Goal: Task Accomplishment & Management: Use online tool/utility

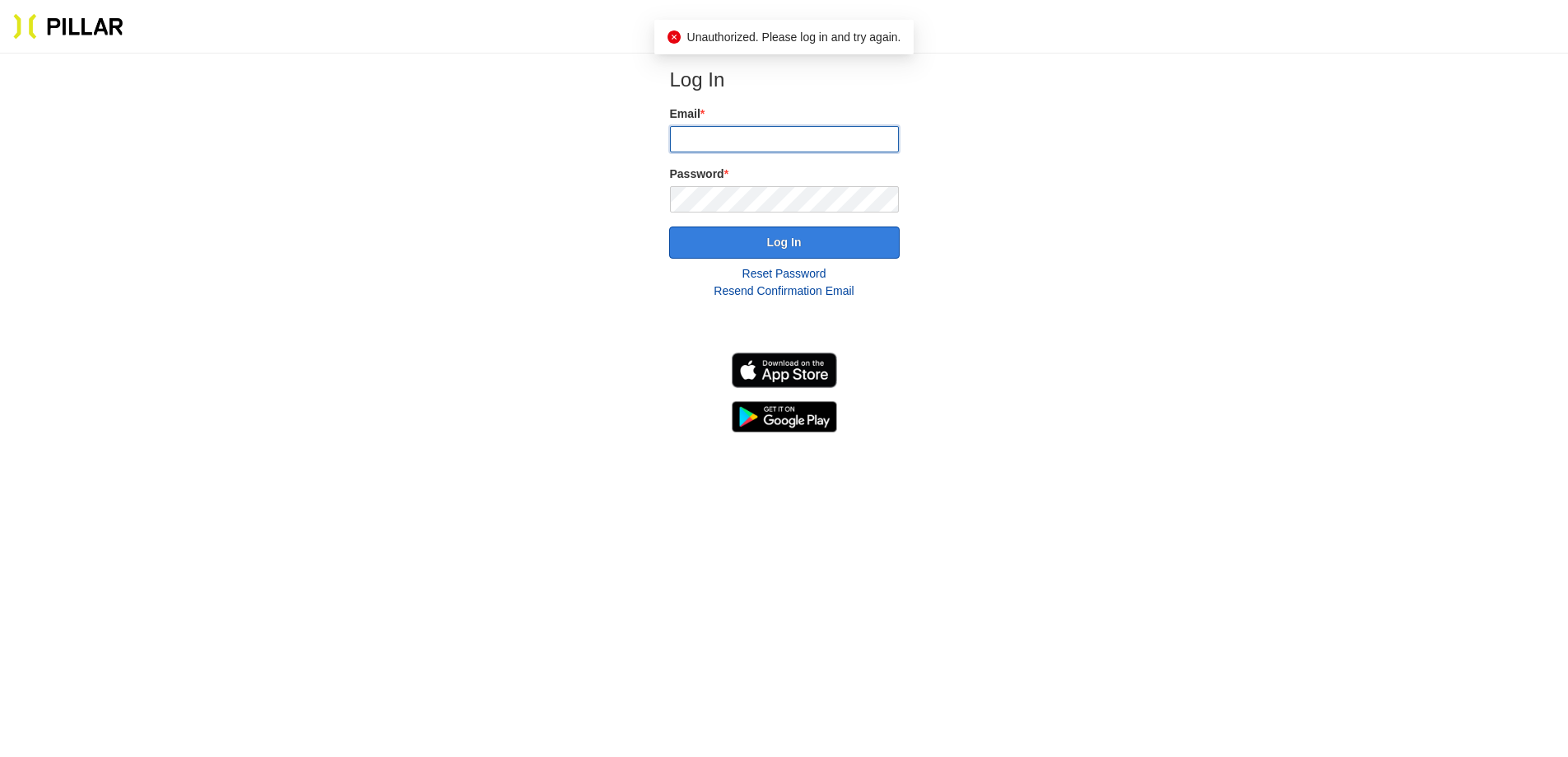
type input "[EMAIL_ADDRESS][DOMAIN_NAME]"
click at [721, 232] on button "Log In" at bounding box center [784, 242] width 231 height 32
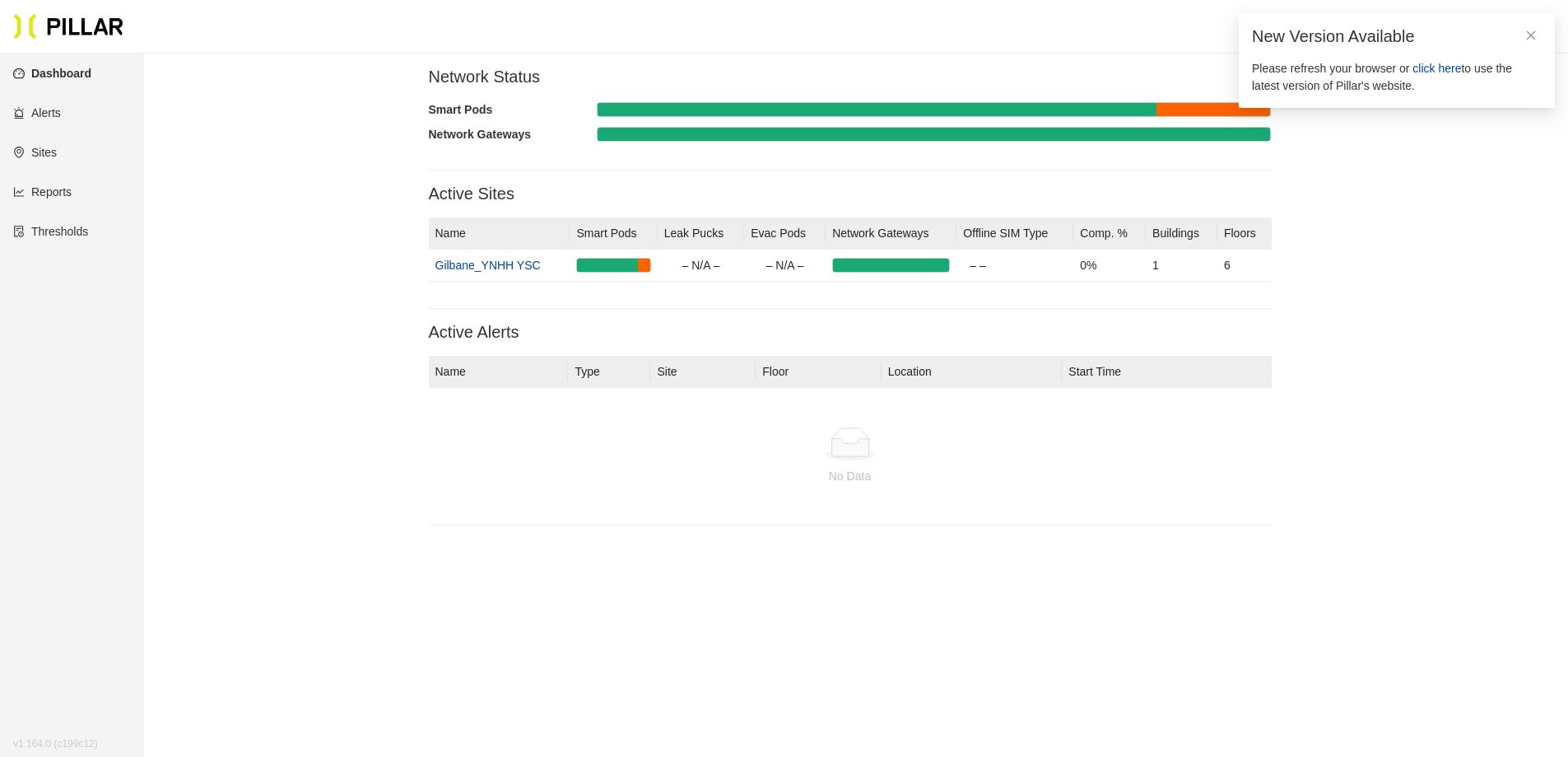
click at [70, 213] on ul "Dashboard Alerts Sites Reports Thresholds v 1.164.0 (c199c12)" at bounding box center [72, 153] width 144 height 201
click at [64, 187] on link "Reports" at bounding box center [42, 192] width 59 height 14
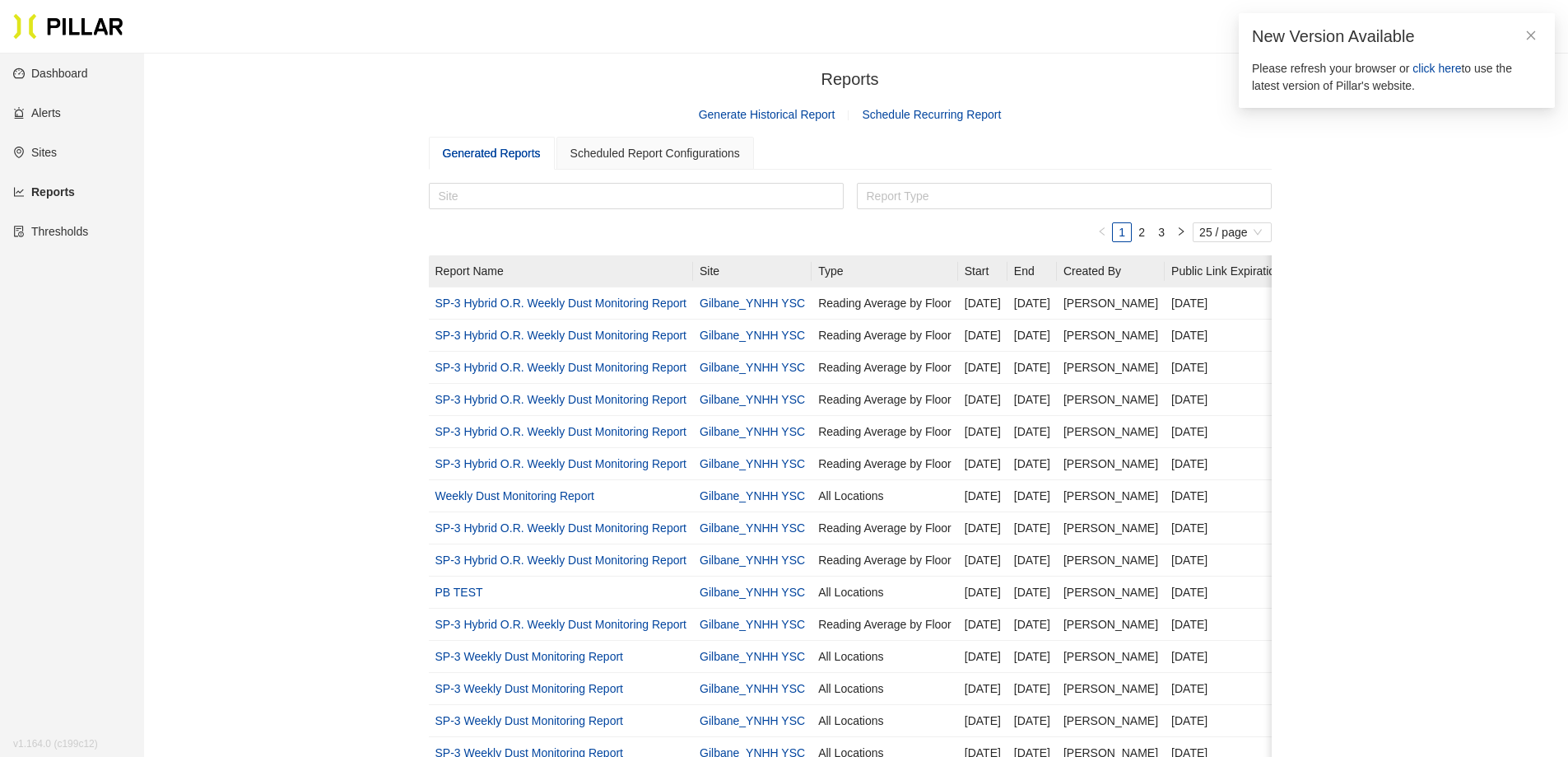
click at [723, 110] on link "Generate Historical Report" at bounding box center [767, 114] width 137 height 14
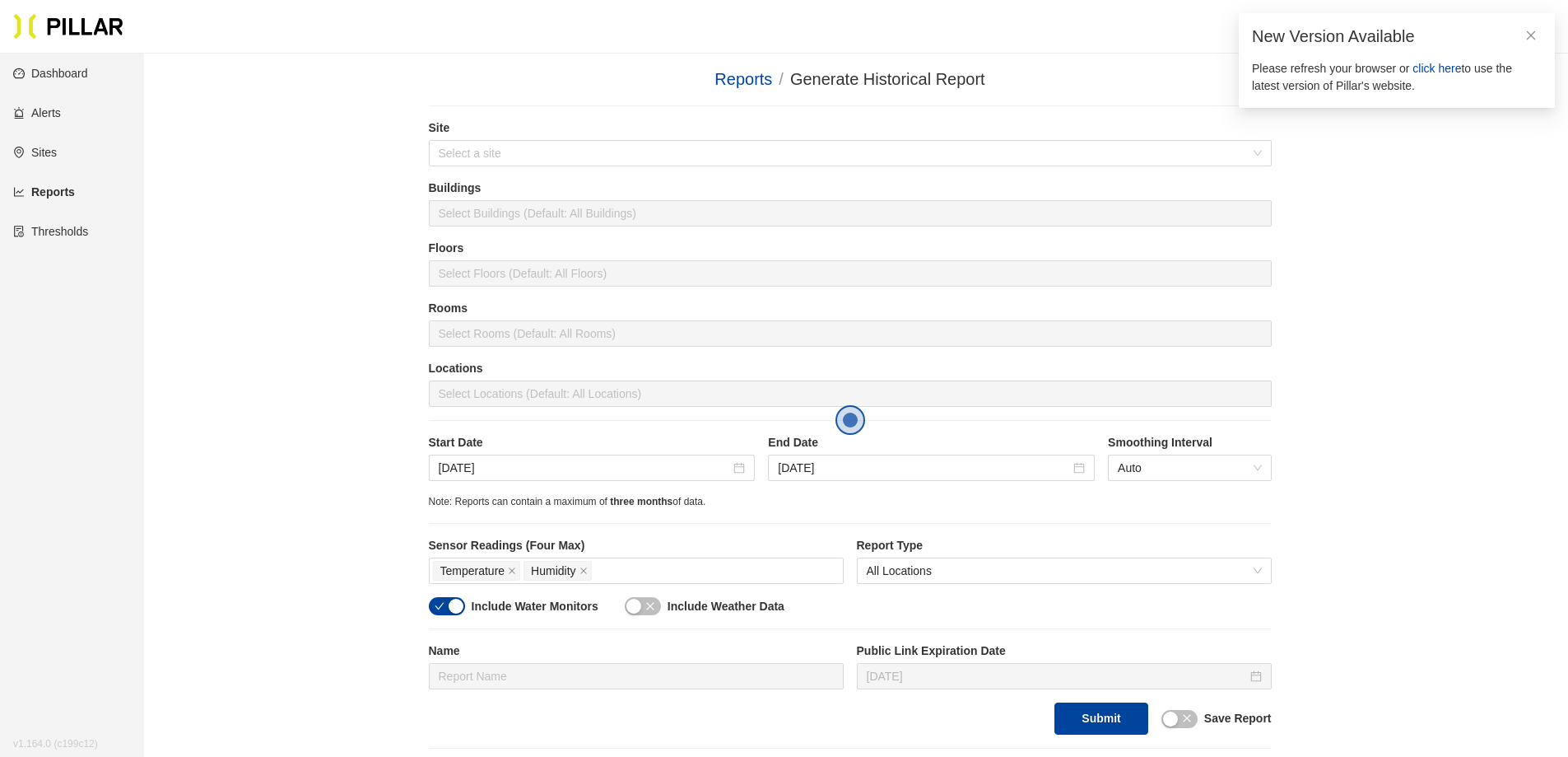
click at [613, 172] on div "Site Select a site" at bounding box center [850, 150] width 843 height 60
click at [606, 155] on input "search" at bounding box center [844, 152] width 811 height 24
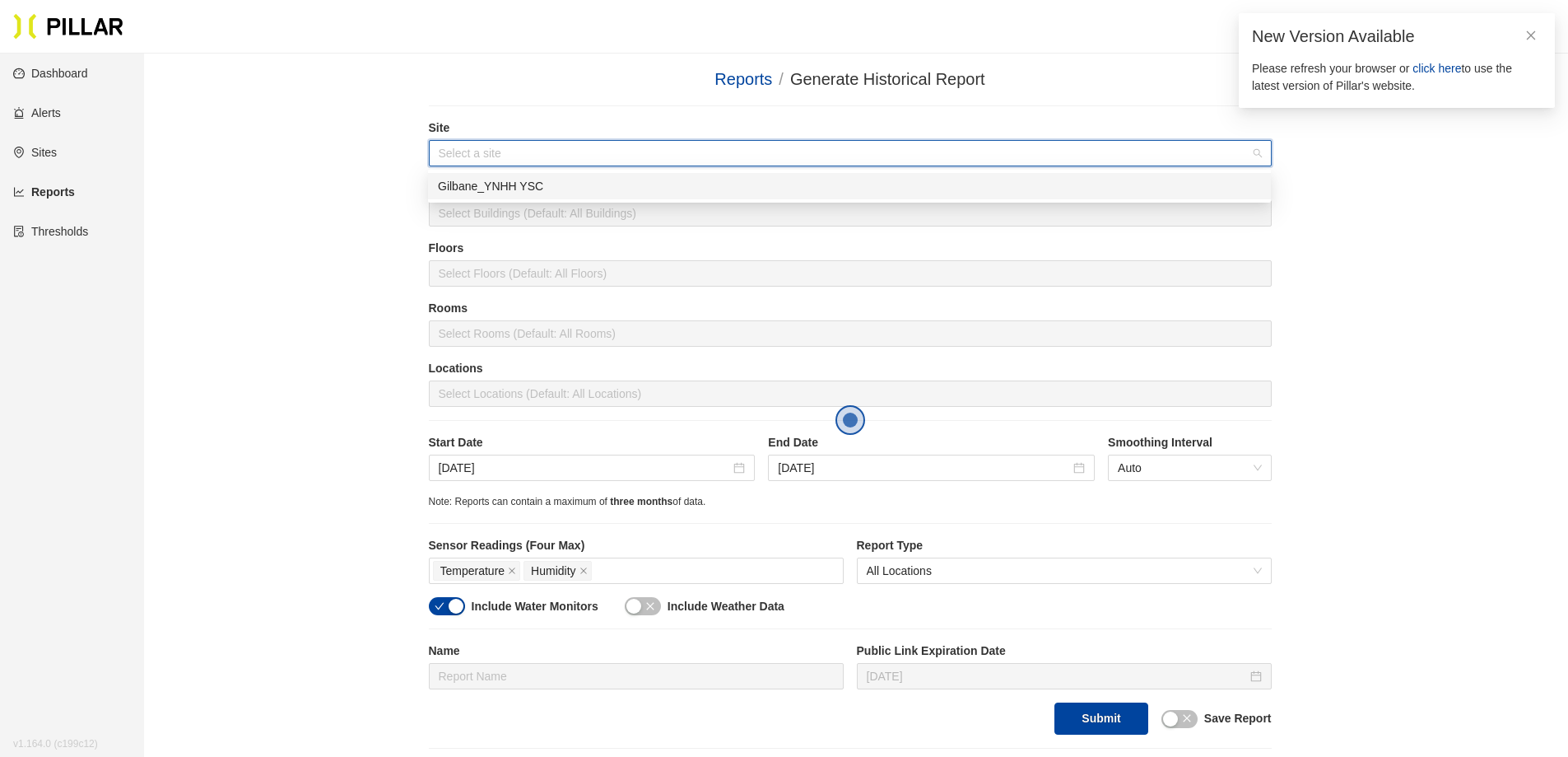
click at [585, 181] on div "Gilbane_YNHH YSC" at bounding box center [849, 186] width 823 height 18
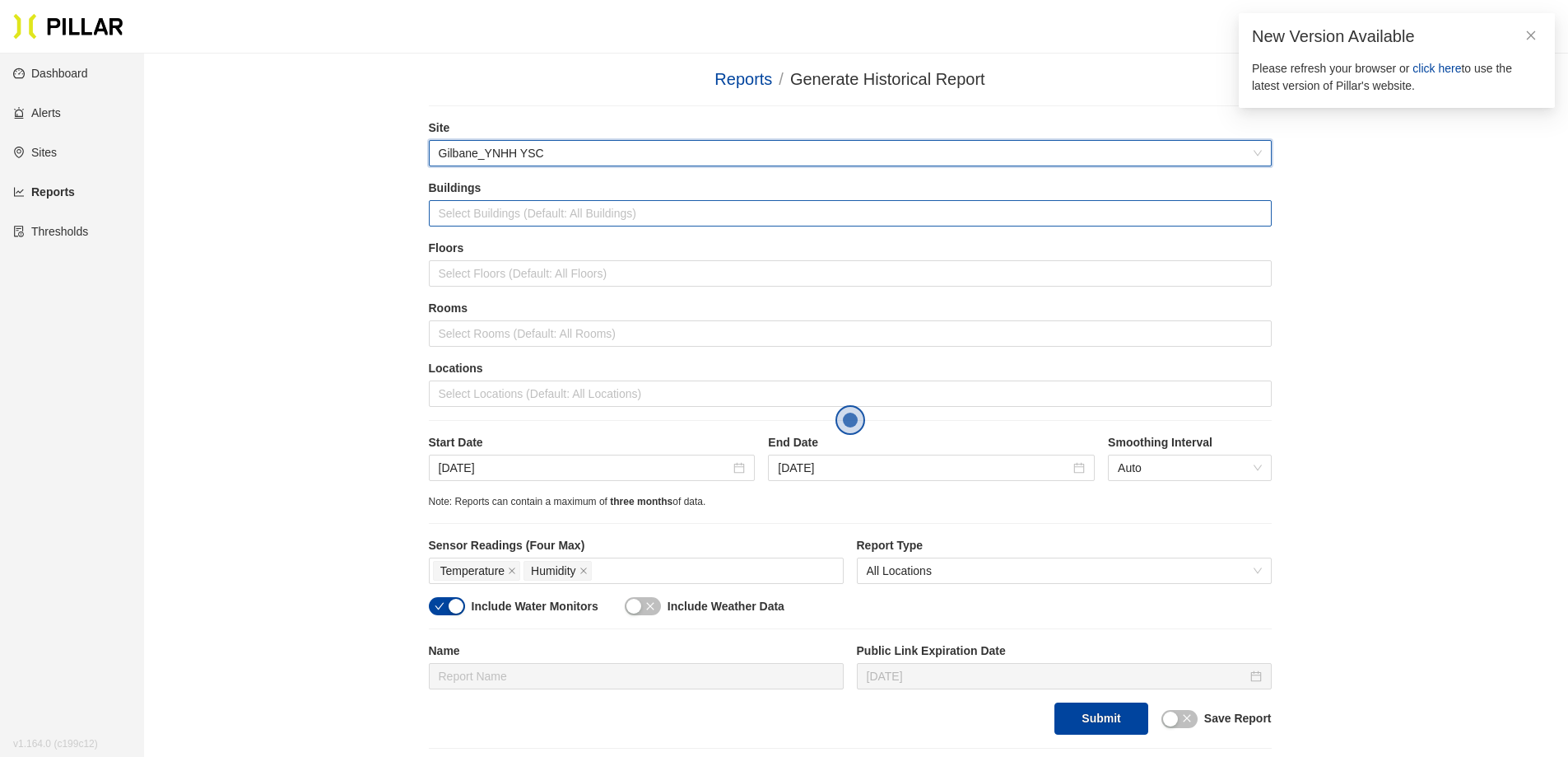
click at [581, 212] on div at bounding box center [850, 214] width 835 height 23
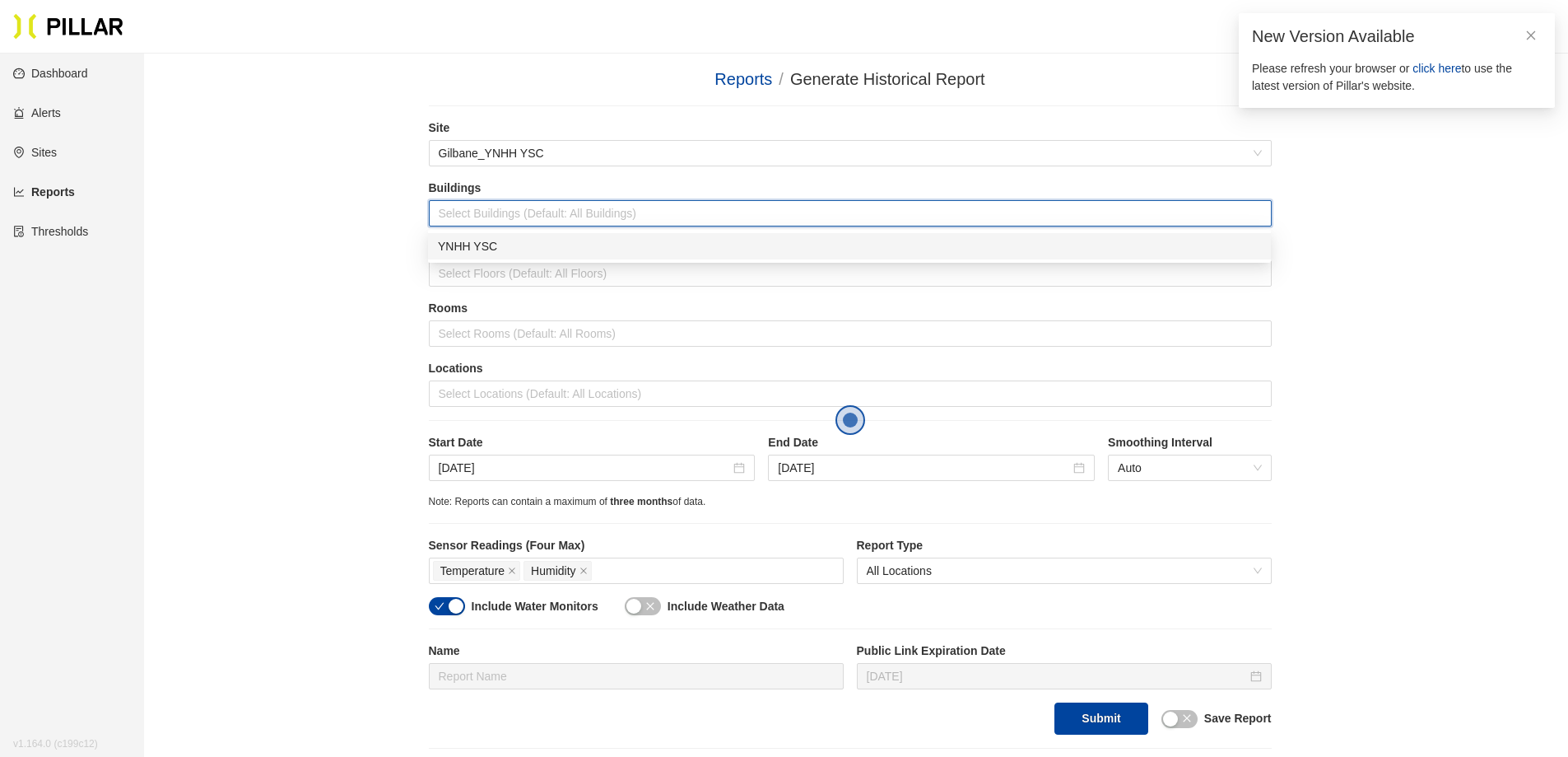
click at [570, 244] on div "YNHH YSC" at bounding box center [849, 246] width 823 height 18
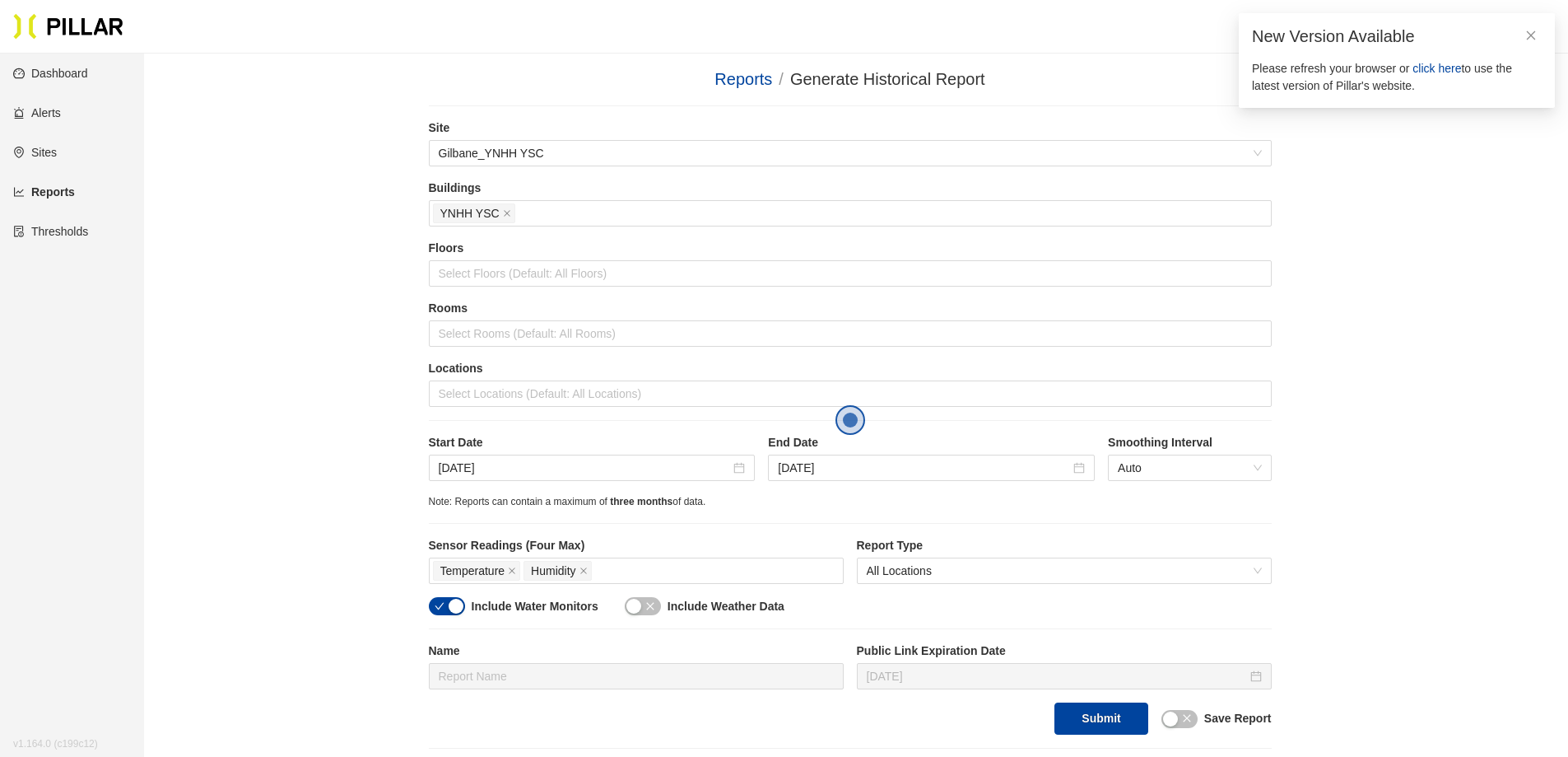
click at [304, 271] on div "Reports / Generate Historical Report / Site Gilbane_YNHH YSC Buildings YNHH YSC…" at bounding box center [850, 407] width 1331 height 682
click at [515, 278] on div at bounding box center [850, 274] width 835 height 23
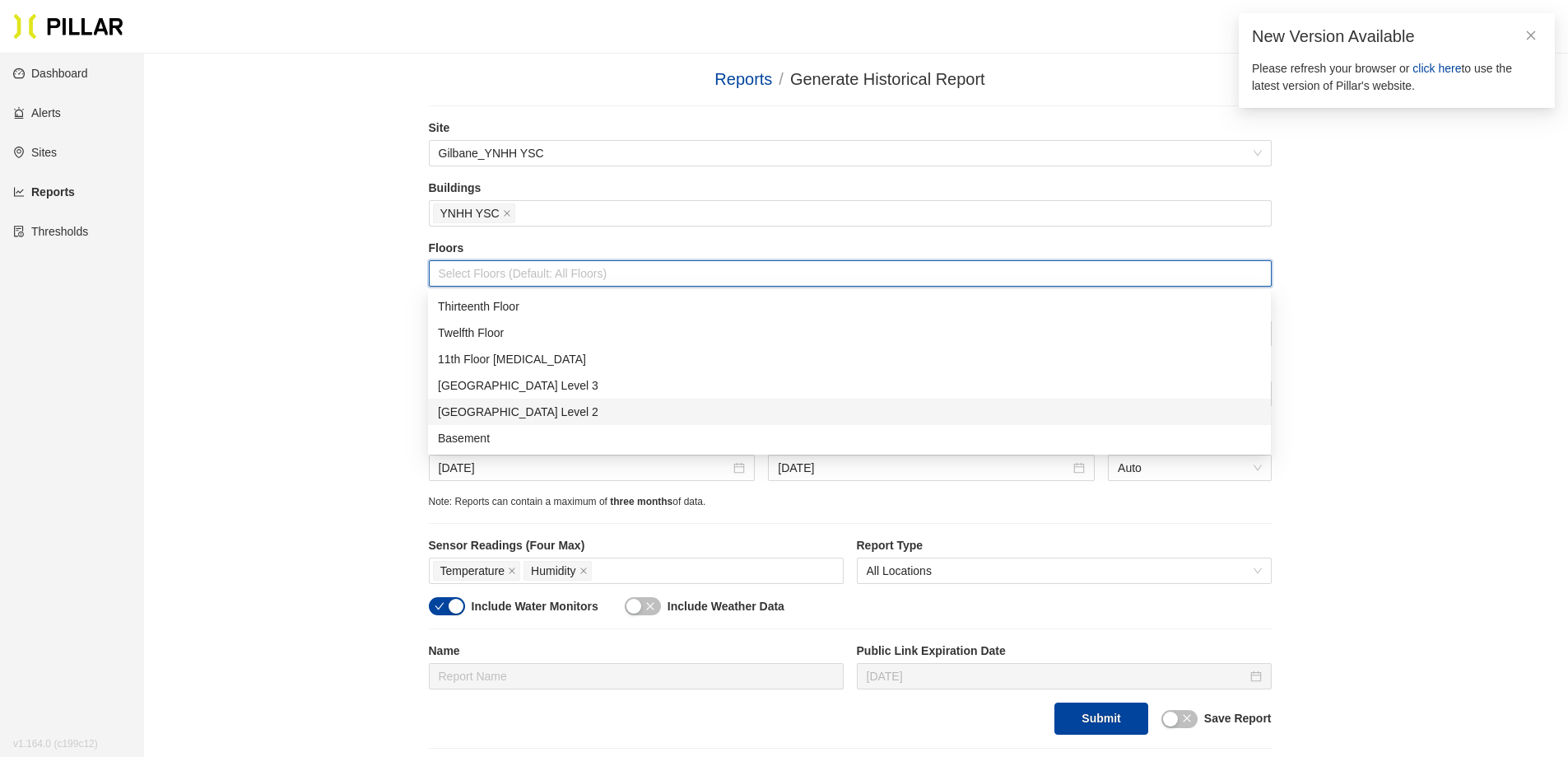
click at [526, 411] on div "[GEOGRAPHIC_DATA] Level 2" at bounding box center [849, 412] width 823 height 18
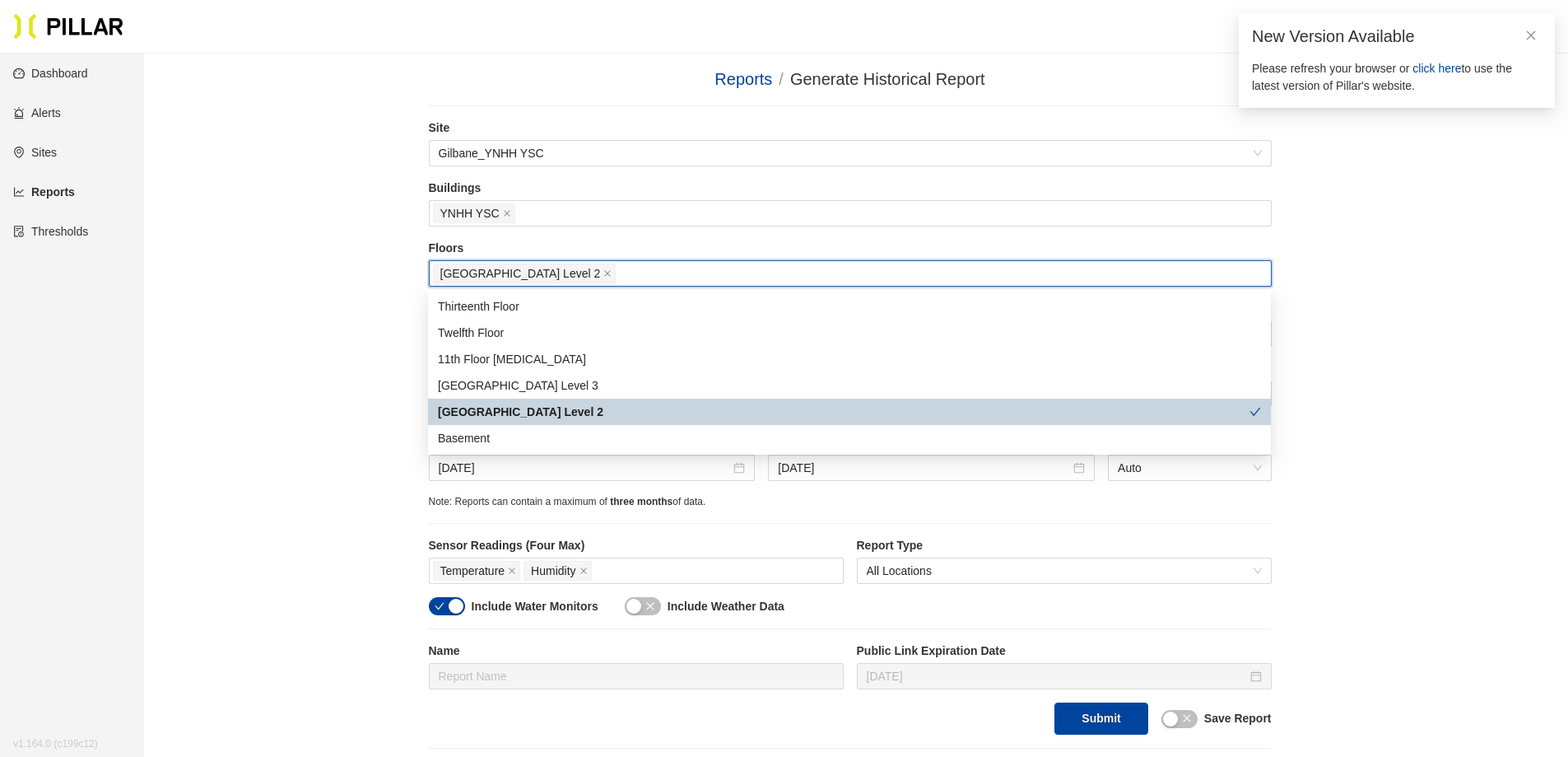
click at [290, 362] on div "Reports / Generate Historical Report / Site Gilbane_YNHH YSC Buildings YNHH YSC…" at bounding box center [850, 407] width 1331 height 682
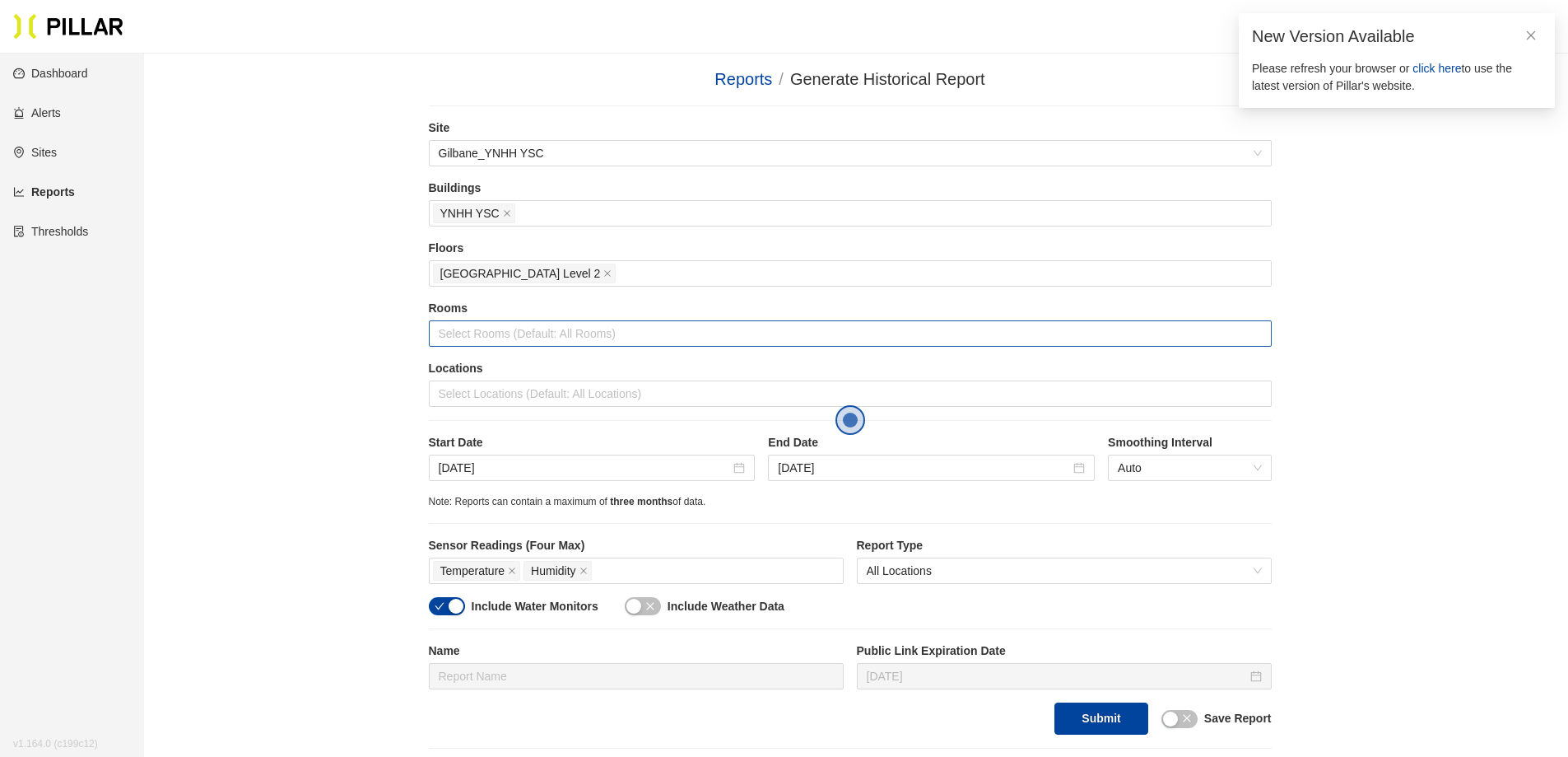
click at [518, 346] on div "Select Rooms (Default: All Rooms)" at bounding box center [850, 333] width 843 height 26
click at [364, 323] on div "Reports / Generate Historical Report / Site Gilbane_YNHH YSC Buildings YNHH YSC…" at bounding box center [850, 407] width 1331 height 682
click at [480, 394] on div at bounding box center [850, 394] width 835 height 23
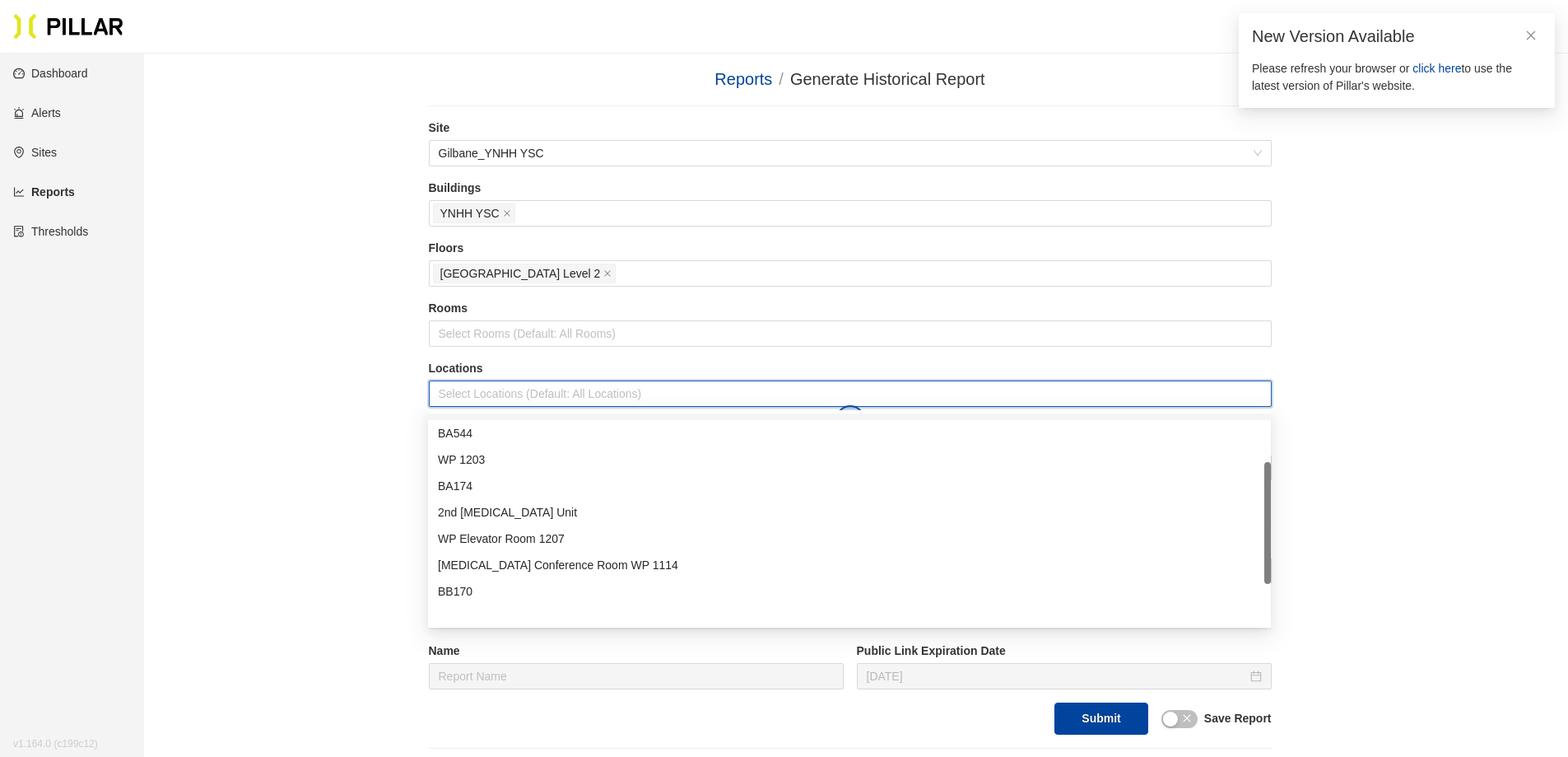
scroll to position [158, 0]
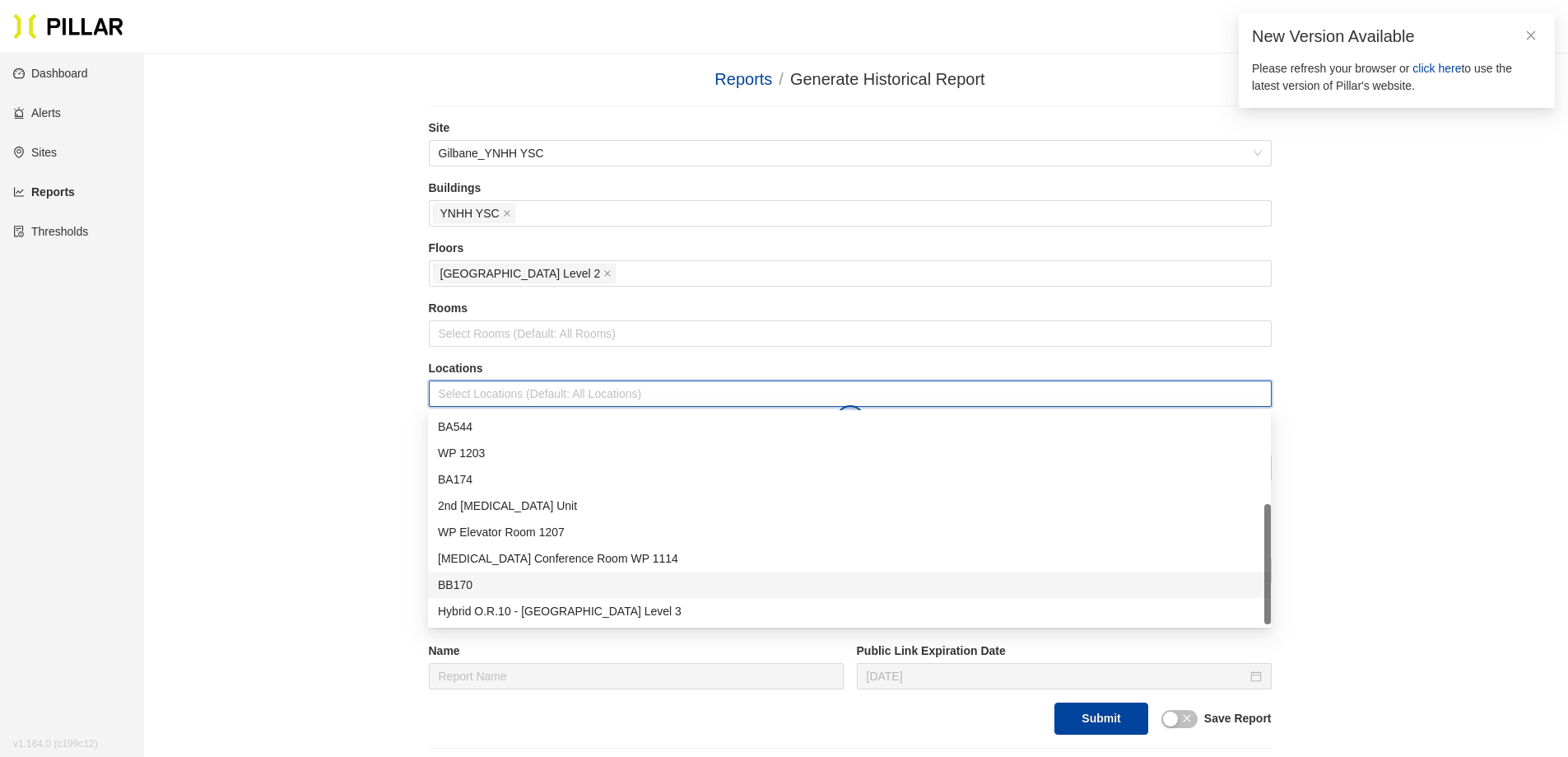
click at [491, 585] on div "BB170" at bounding box center [849, 585] width 823 height 18
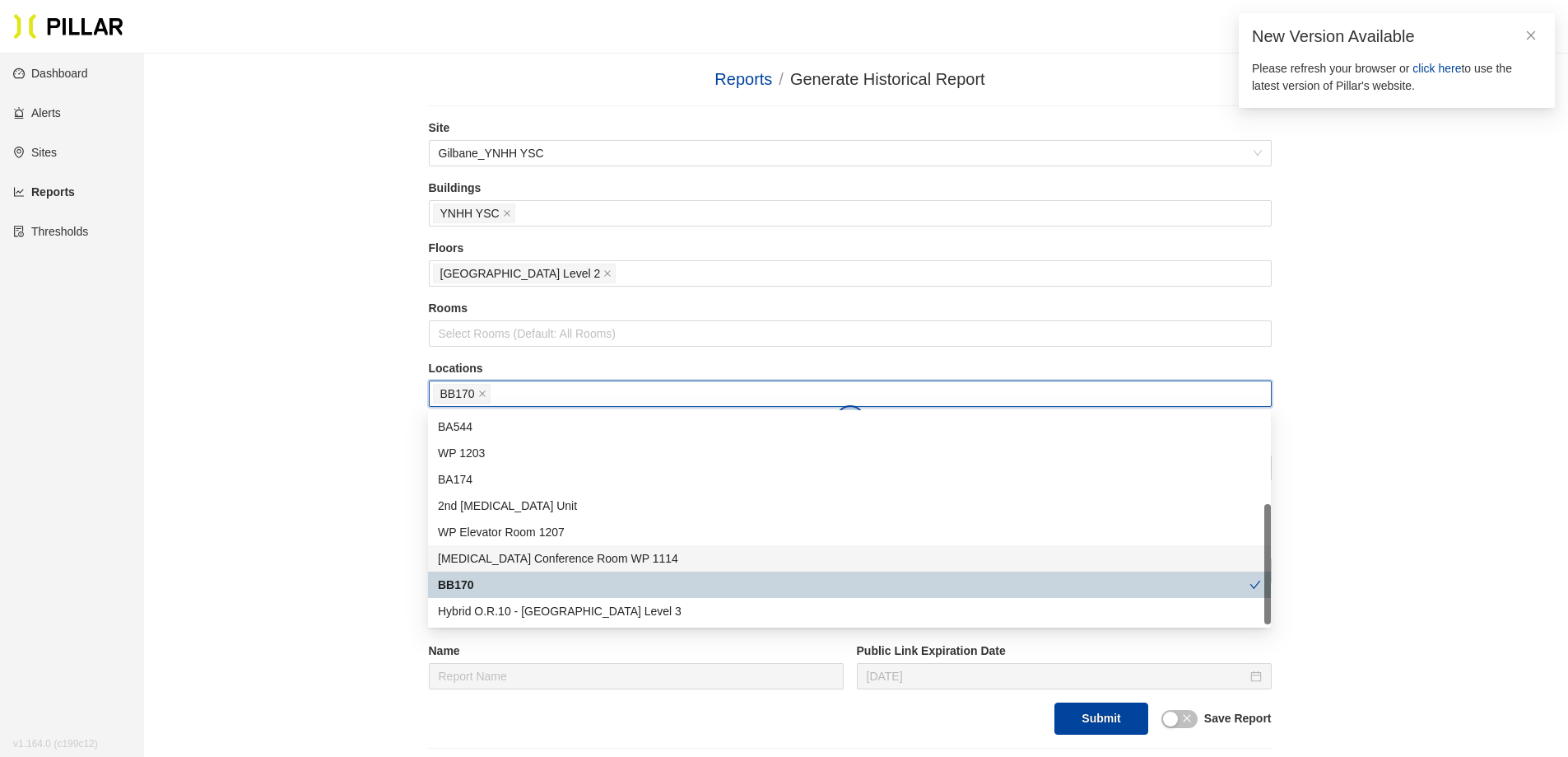
click at [381, 532] on div "Reports / Generate Historical Report / Site Gilbane_YNHH YSC Buildings YNHH YSC…" at bounding box center [850, 407] width 1331 height 682
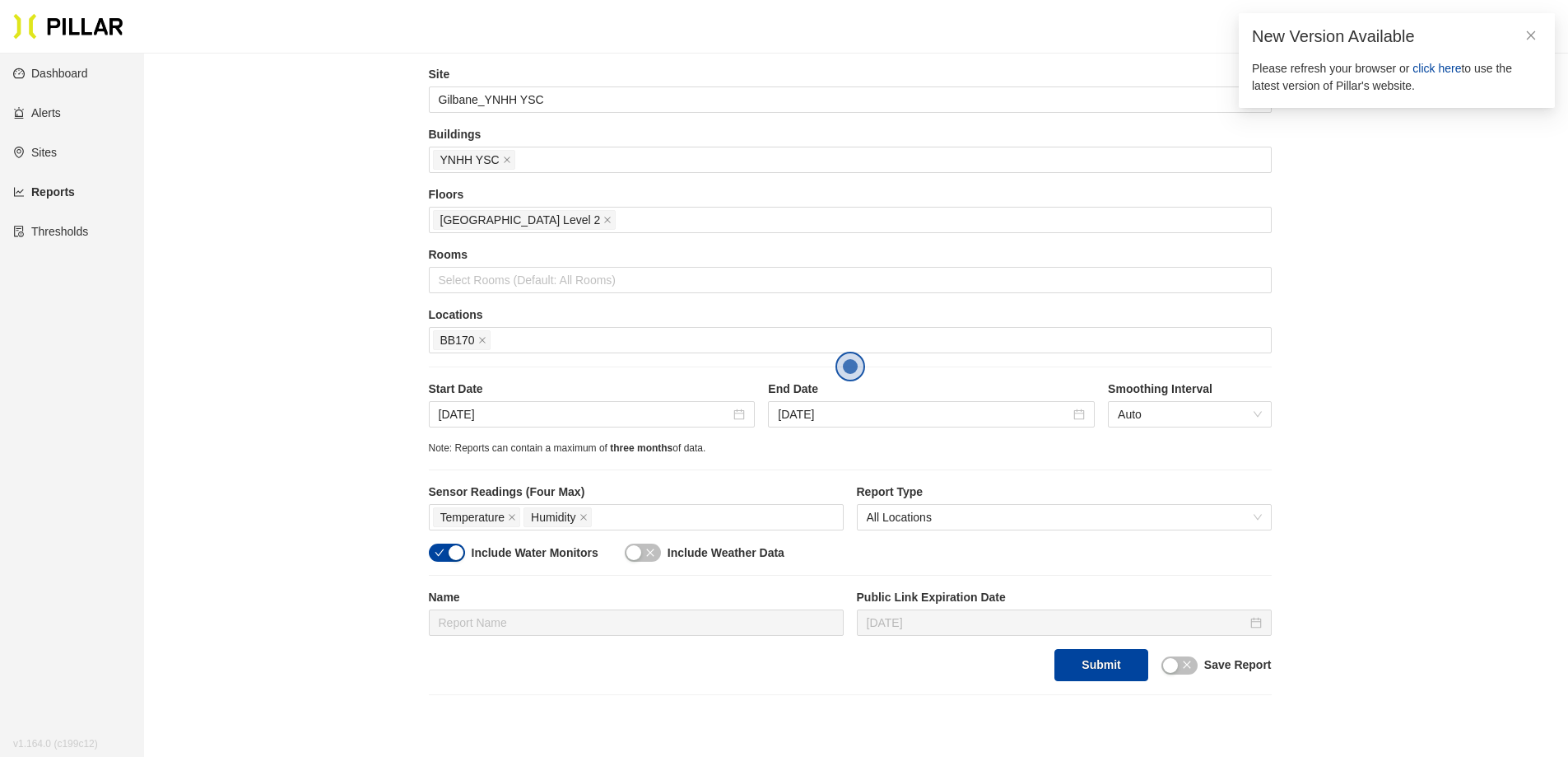
scroll to position [82, 0]
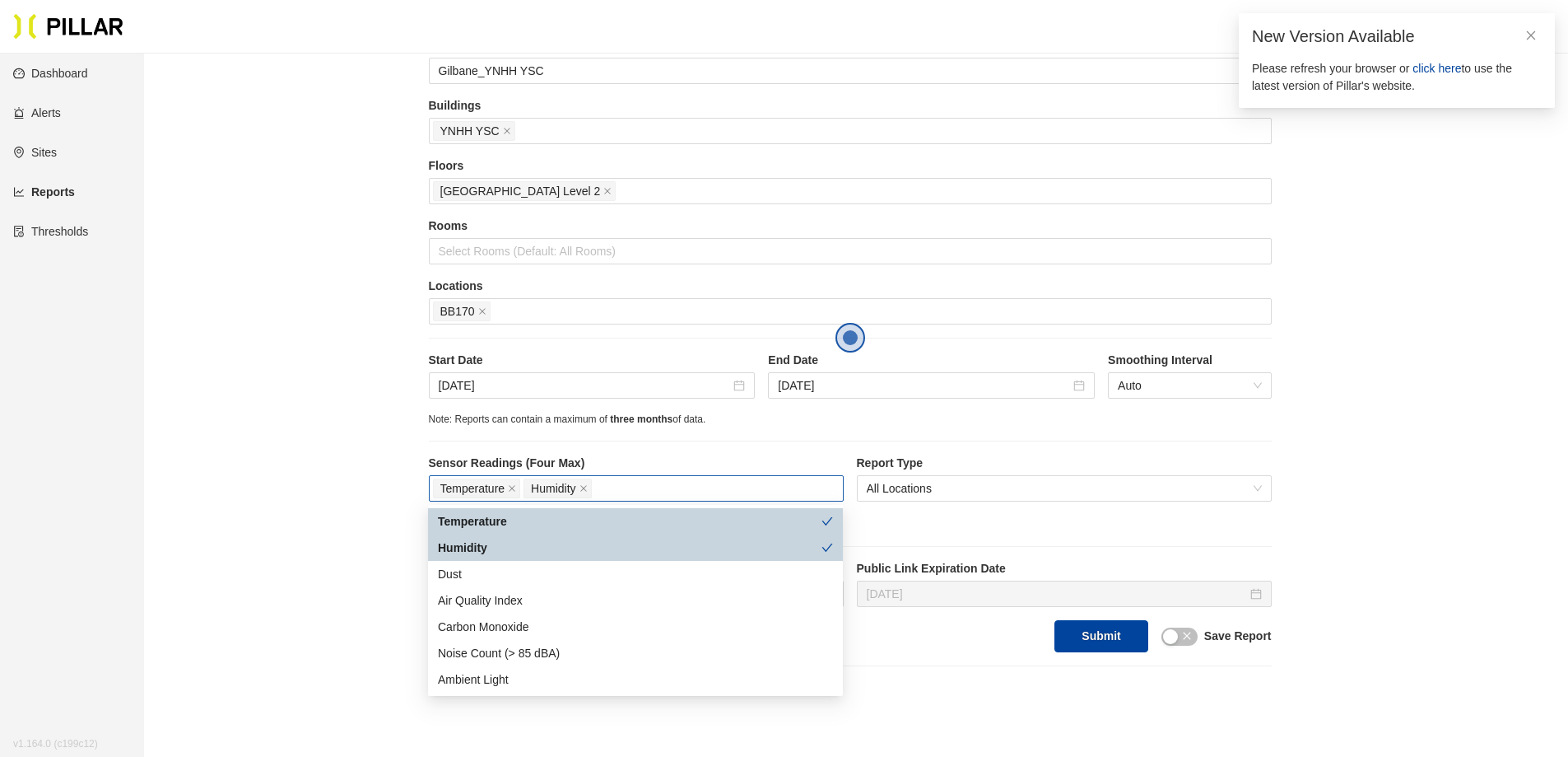
click at [639, 486] on div "Temperature Humidity" at bounding box center [636, 488] width 415 height 26
type input "dust"
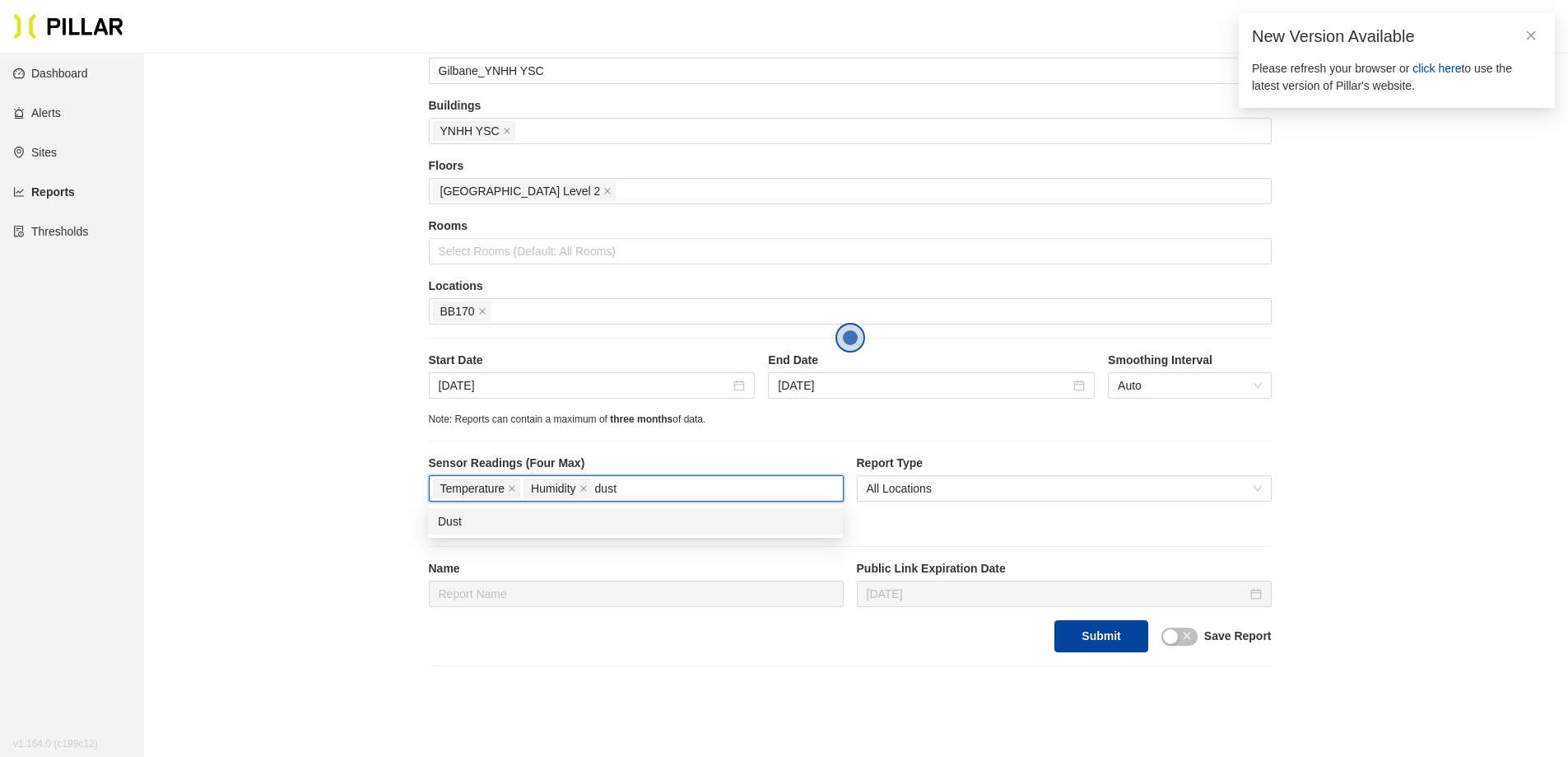
click at [590, 525] on div "Dust" at bounding box center [635, 521] width 395 height 18
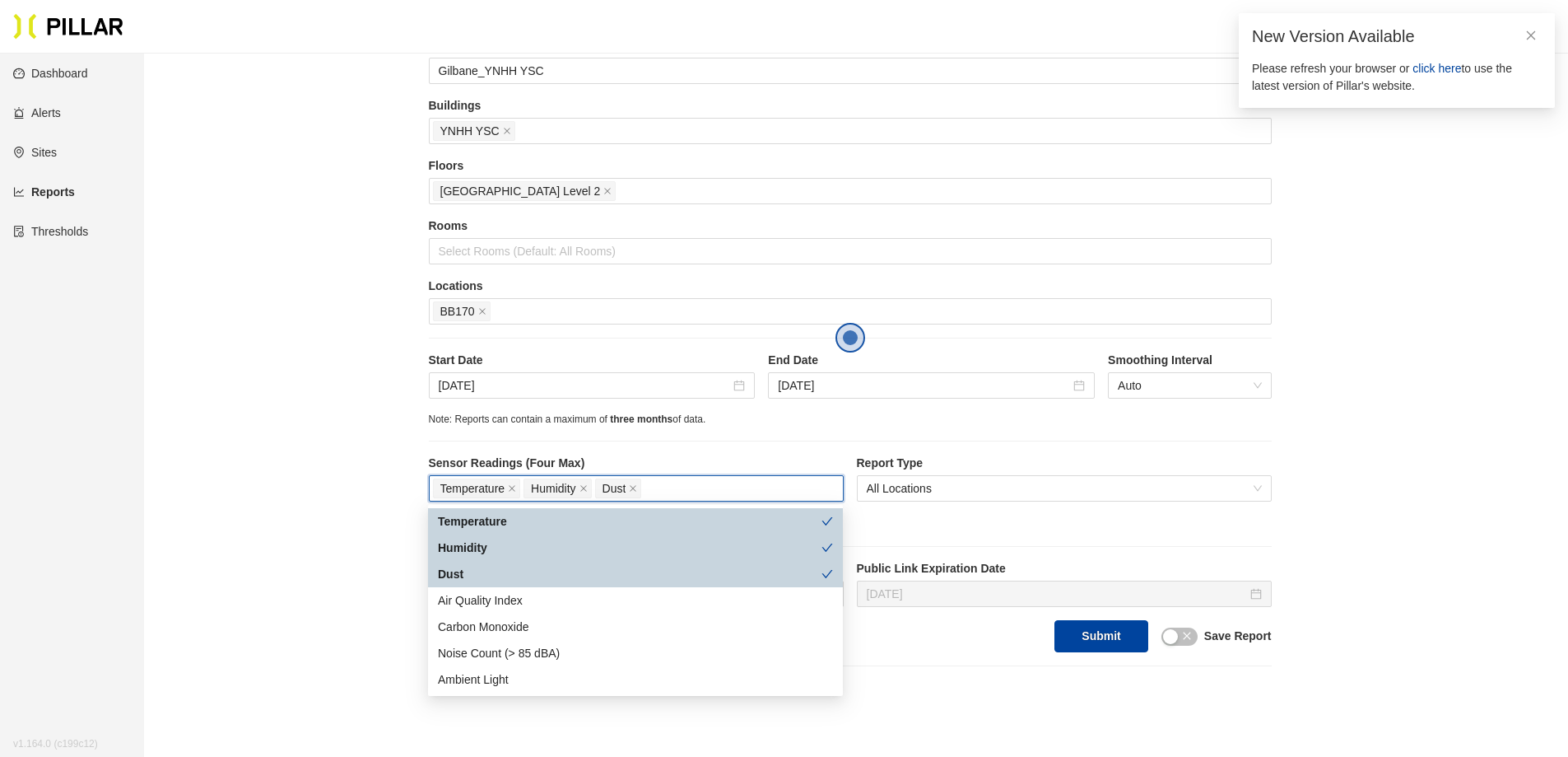
click at [292, 442] on div "Reports / Generate Historical Report / Site Gilbane_YNHH YSC Buildings YNHH YSC…" at bounding box center [850, 325] width 1331 height 682
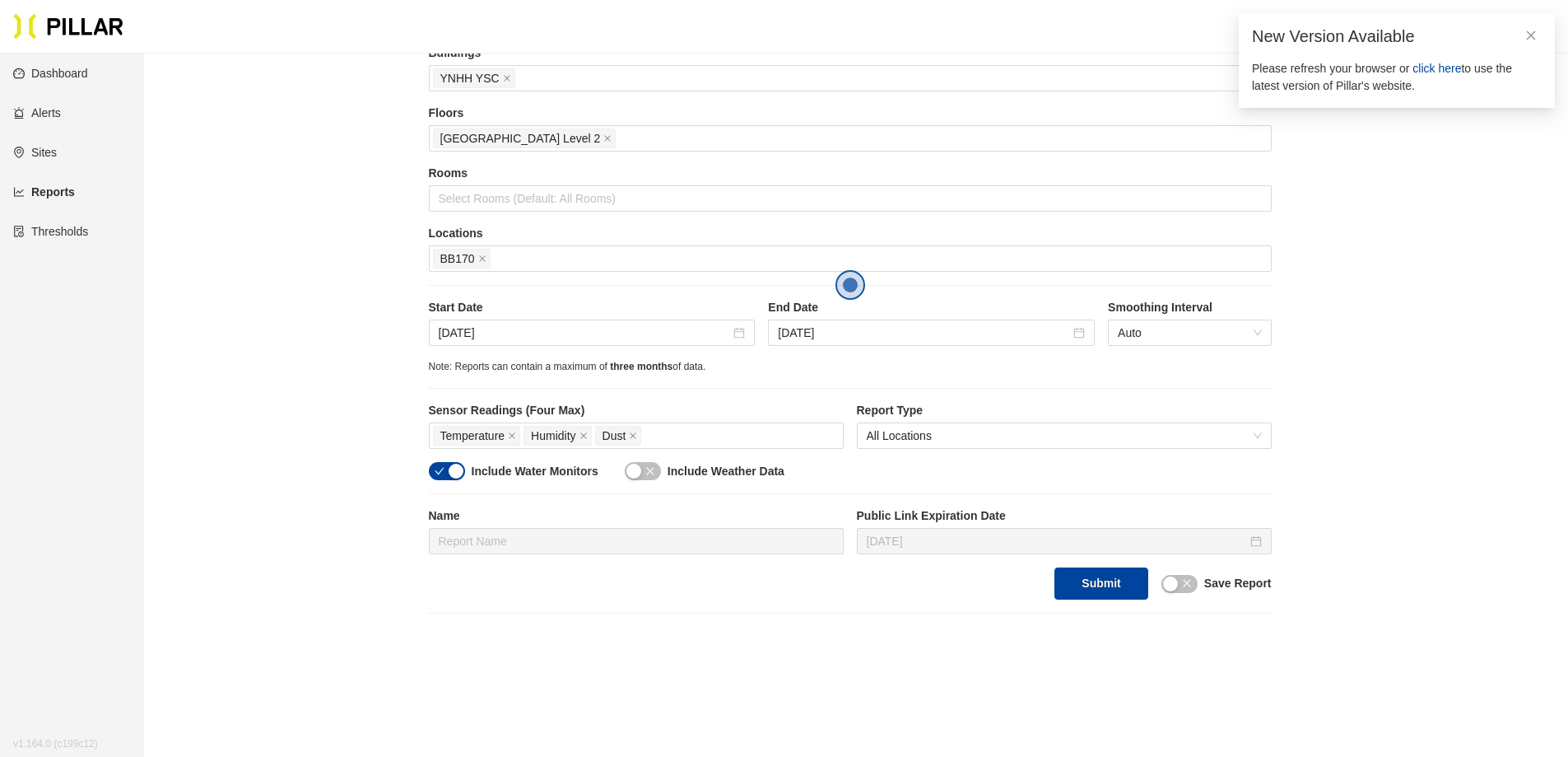
scroll to position [165, 0]
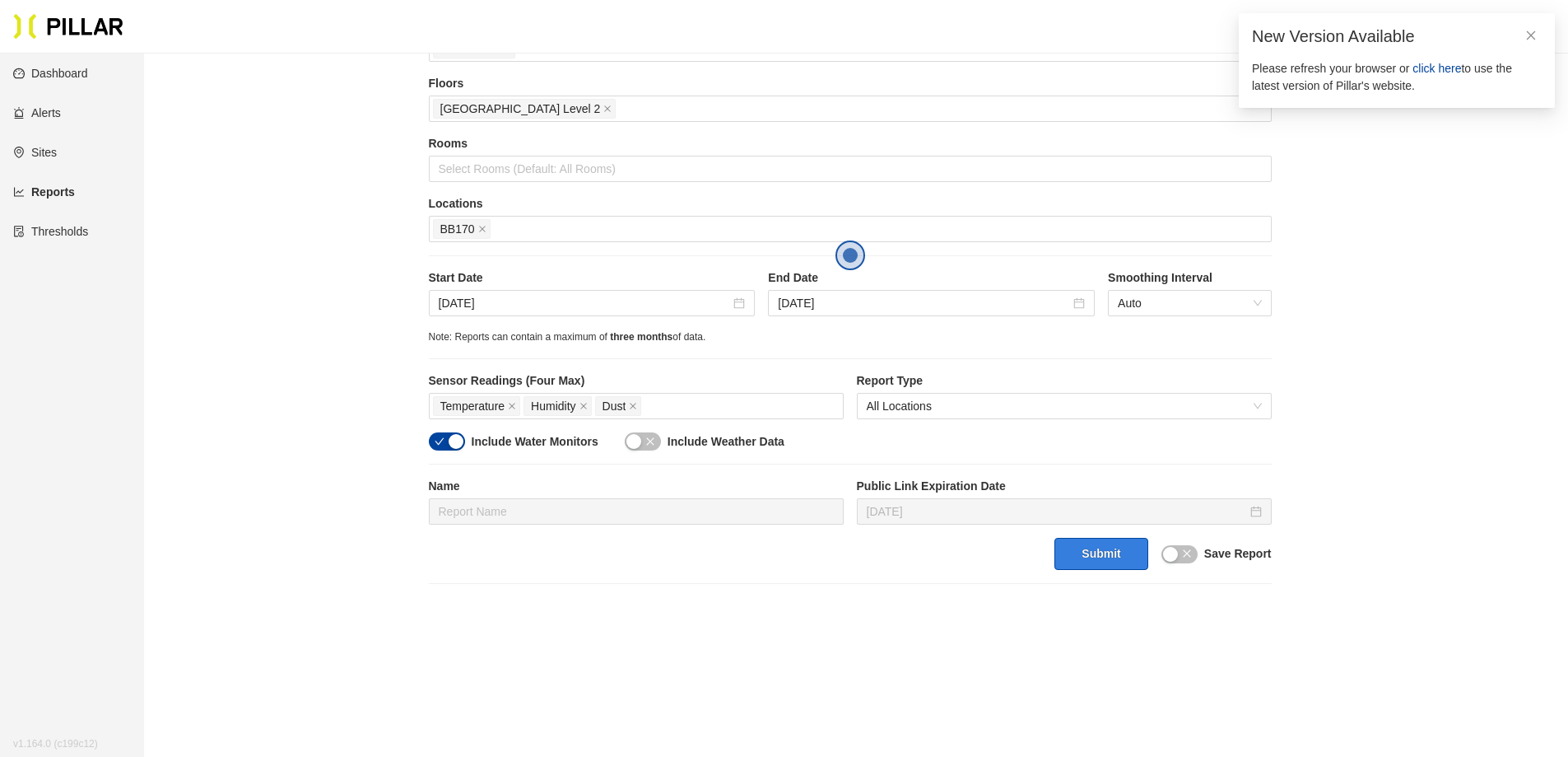
click at [1100, 558] on button "Submit" at bounding box center [1101, 554] width 93 height 32
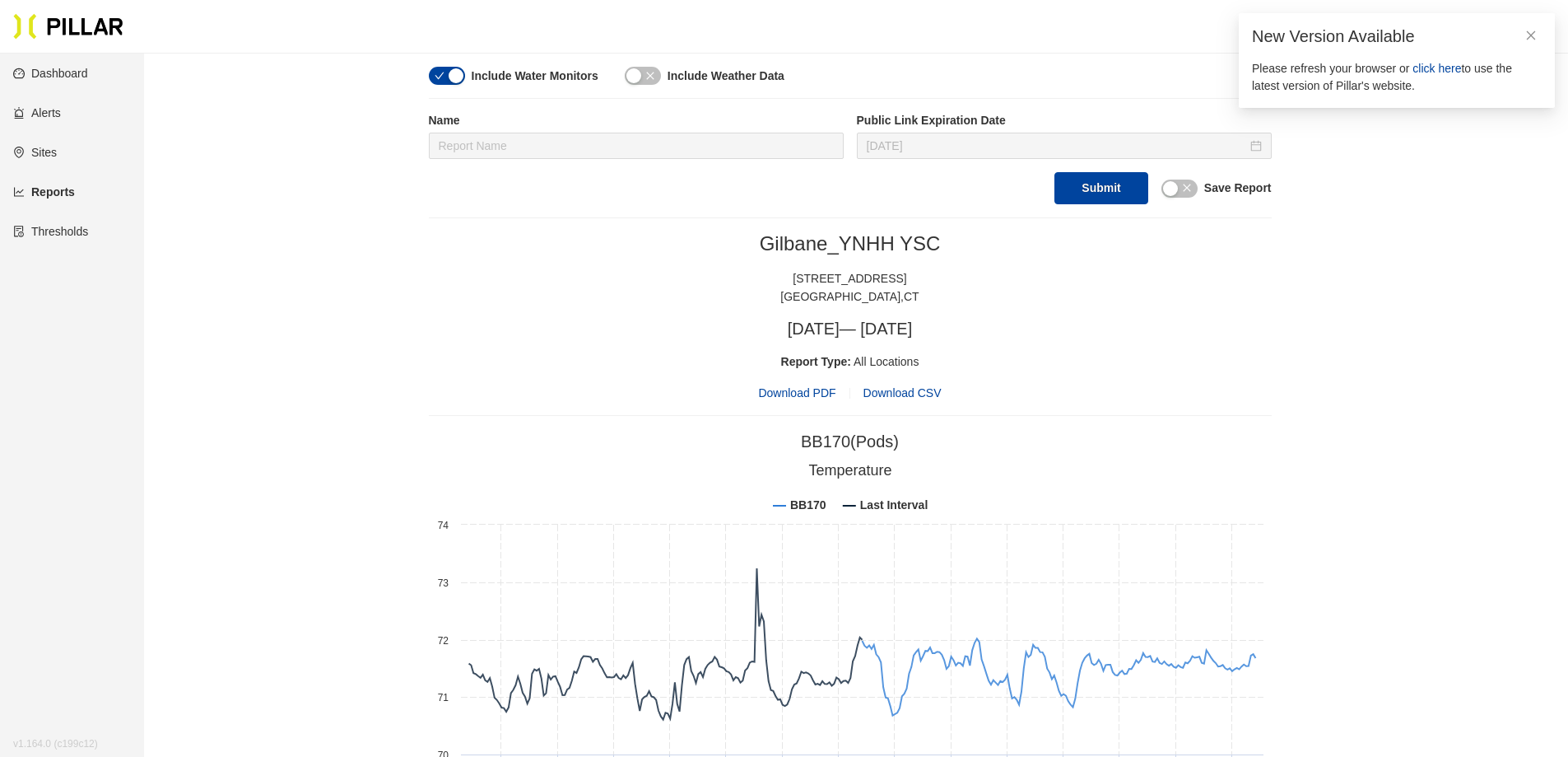
scroll to position [577, 0]
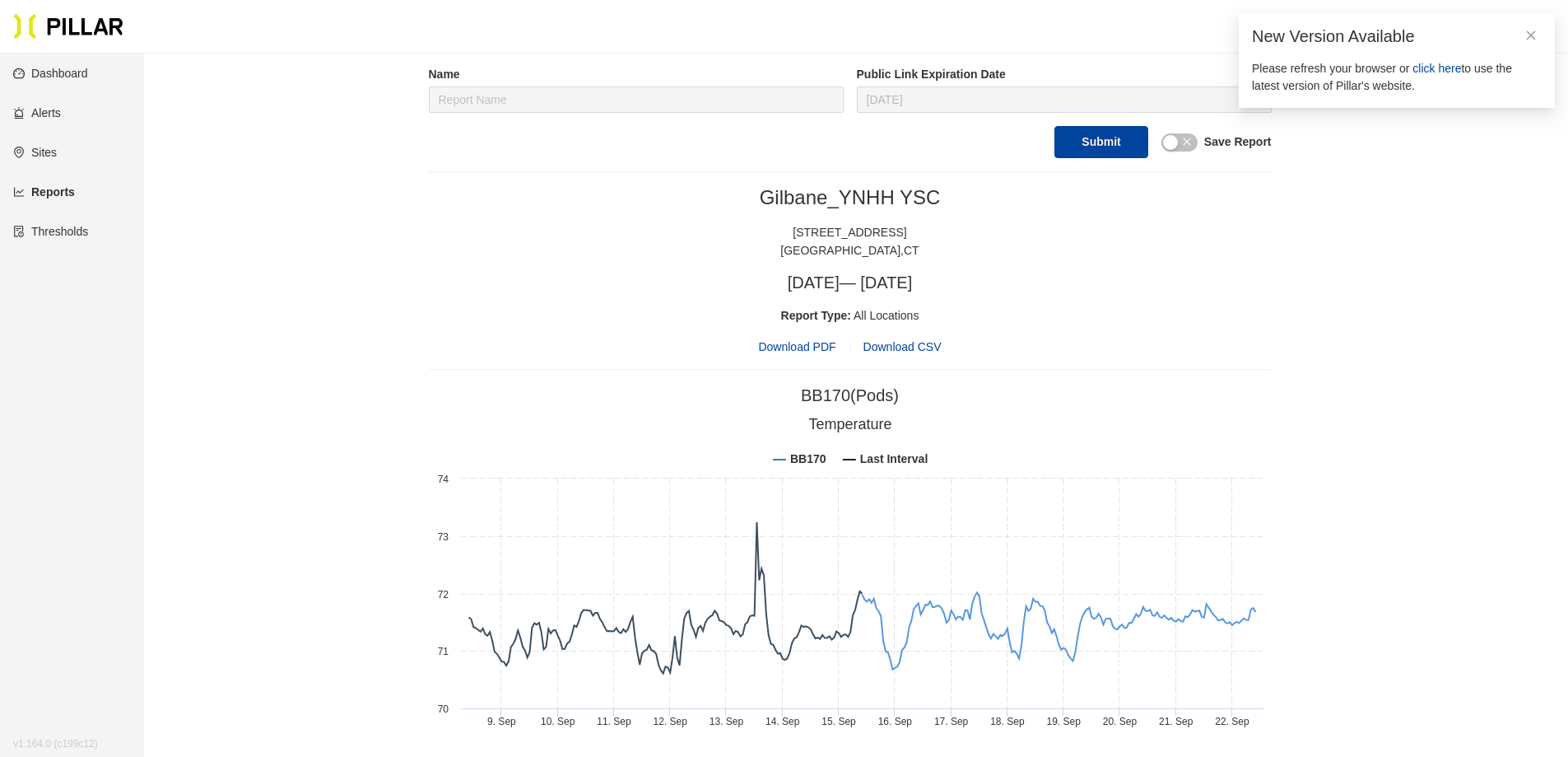
click at [1049, 351] on div "Download PDF Download CSV" at bounding box center [850, 347] width 843 height 18
